Goal: Information Seeking & Learning: Learn about a topic

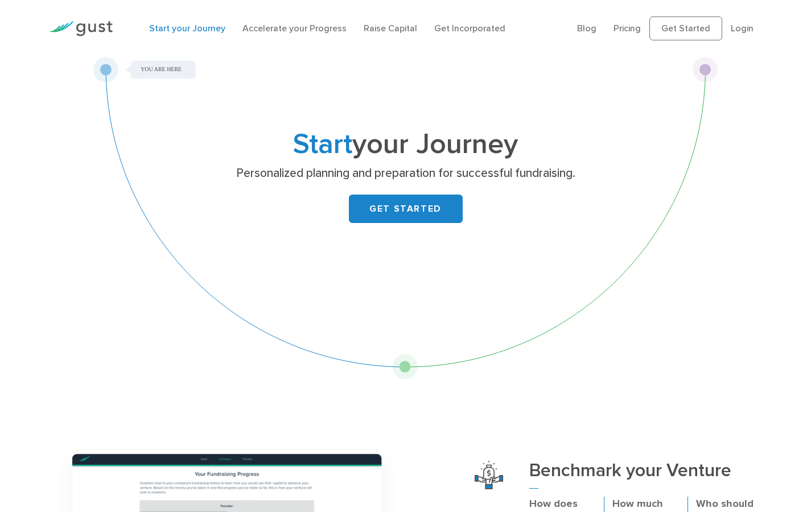
click at [405, 367] on div "Start your Journey Personalized planning and preparation for successful fundrai…" at bounding box center [405, 218] width 625 height 323
click at [635, 33] on link "Pricing" at bounding box center [626, 28] width 27 height 11
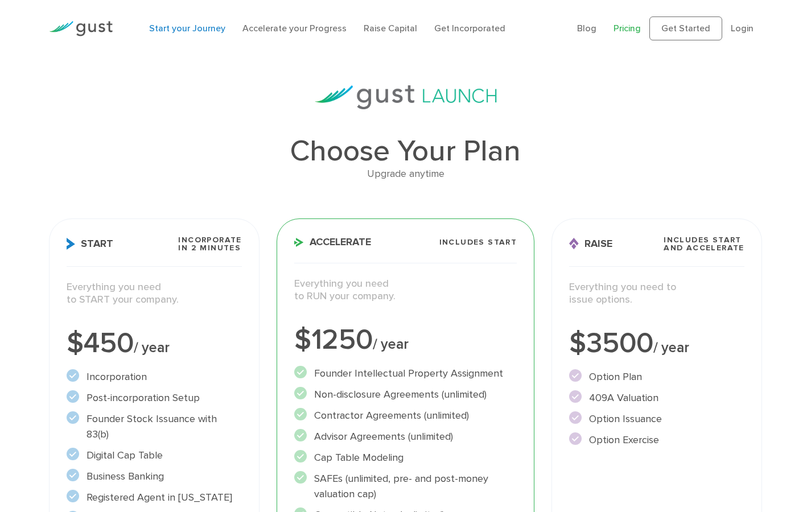
click at [181, 31] on link "Start your Journey" at bounding box center [187, 28] width 76 height 11
